Goal: Check status: Check status

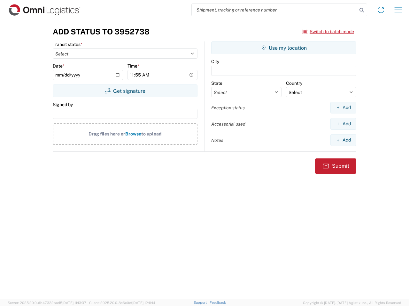
click at [274, 10] on input "search" at bounding box center [274, 10] width 165 height 12
click at [361, 10] on icon at bounding box center [361, 10] width 9 height 9
click at [380, 10] on icon at bounding box center [380, 10] width 10 height 10
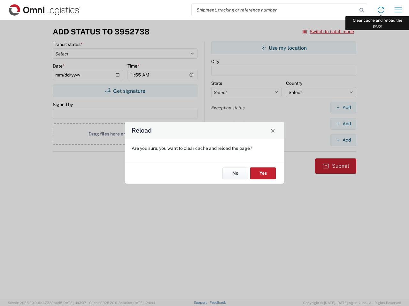
click at [398, 10] on div "Reload Are you sure, you want to clear cache and reload the page? No Yes" at bounding box center [204, 153] width 409 height 306
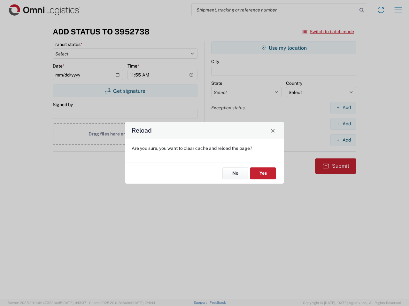
click at [328, 32] on div "Reload Are you sure, you want to clear cache and reload the page? No Yes" at bounding box center [204, 153] width 409 height 306
click at [125, 91] on div "Reload Are you sure, you want to clear cache and reload the page? No Yes" at bounding box center [204, 153] width 409 height 306
click at [283, 48] on div "Reload Are you sure, you want to clear cache and reload the page? No Yes" at bounding box center [204, 153] width 409 height 306
click at [343, 108] on div "Reload Are you sure, you want to clear cache and reload the page? No Yes" at bounding box center [204, 153] width 409 height 306
click at [343, 124] on div "Reload Are you sure, you want to clear cache and reload the page? No Yes" at bounding box center [204, 153] width 409 height 306
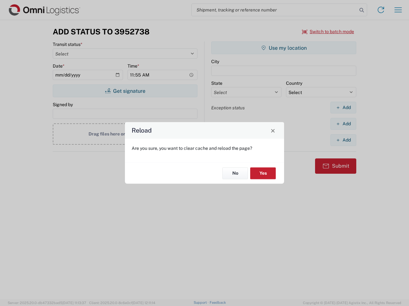
click at [343, 140] on div "Reload Are you sure, you want to clear cache and reload the page? No Yes" at bounding box center [204, 153] width 409 height 306
